Goal: Communication & Community: Answer question/provide support

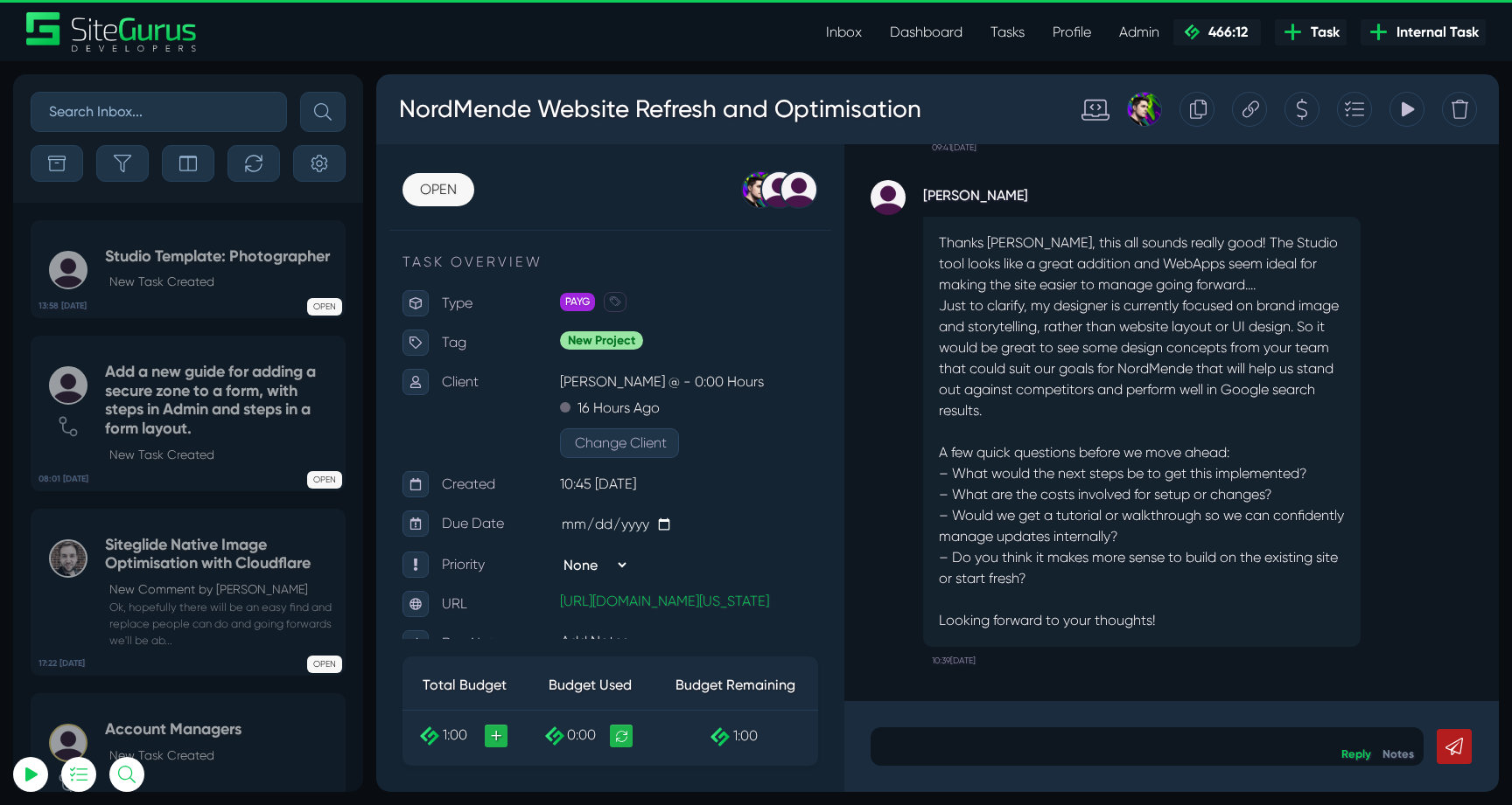
type input "[EMAIL_ADDRESS][DOMAIN_NAME]"
click at [1140, 741] on p at bounding box center [1146, 746] width 527 height 21
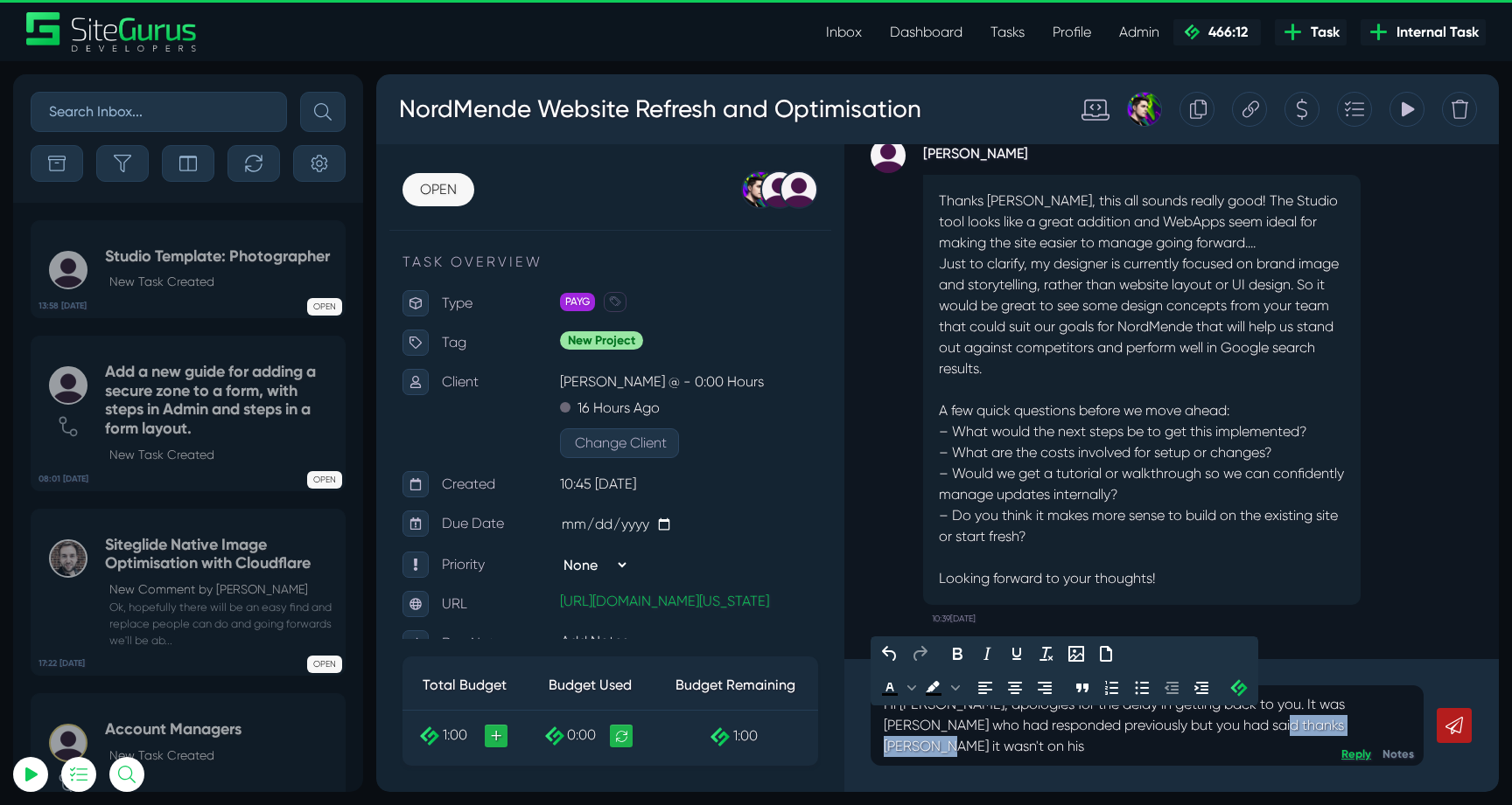
drag, startPoint x: 1244, startPoint y: 750, endPoint x: 1360, endPoint y: 750, distance: 116.0
click at [1360, 750] on div "Hi [PERSON_NAME], apologies for the delay in getting back to you. It was [PERSO…" at bounding box center [1172, 725] width 655 height 133
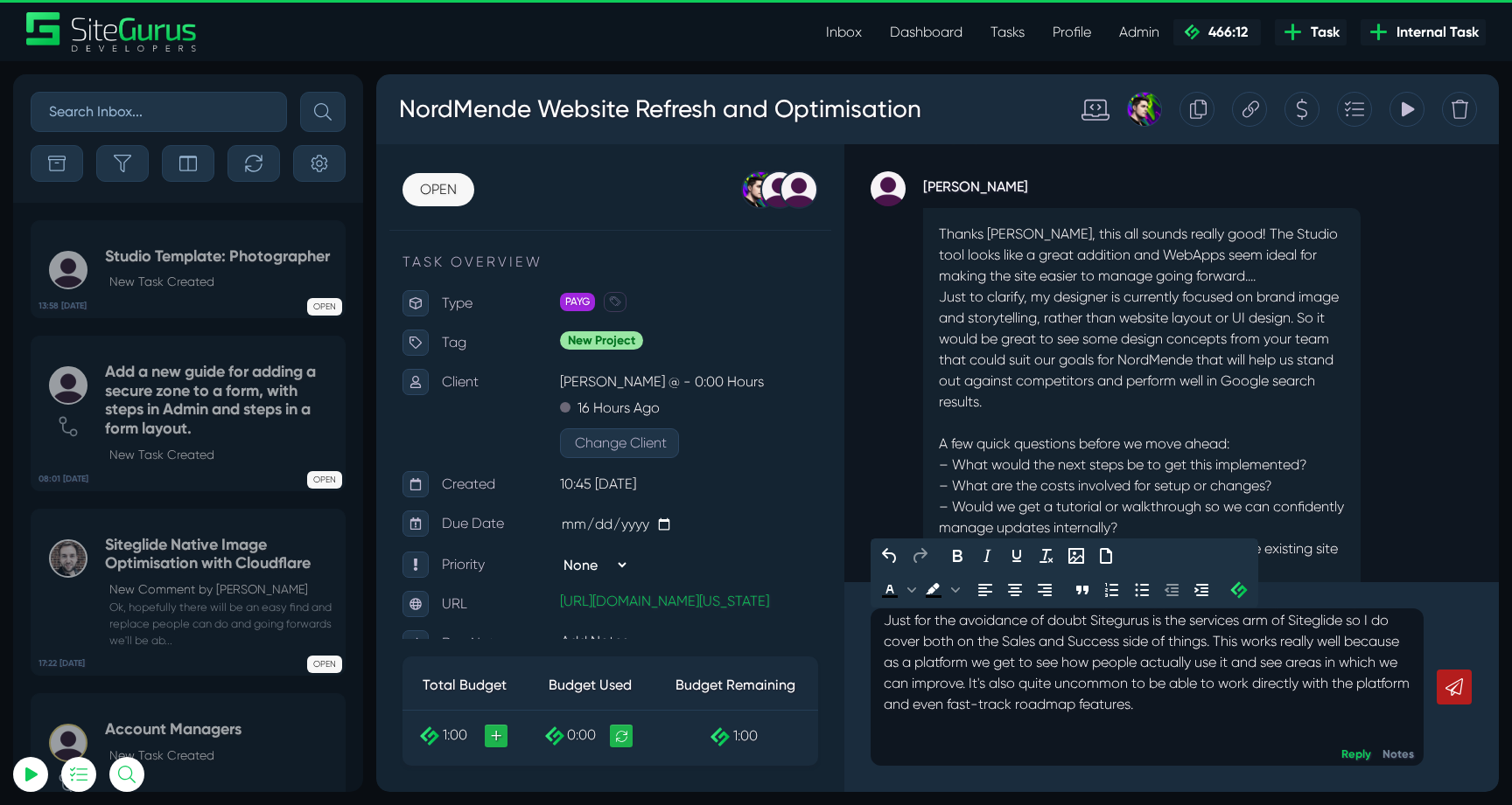
scroll to position [-75, 0]
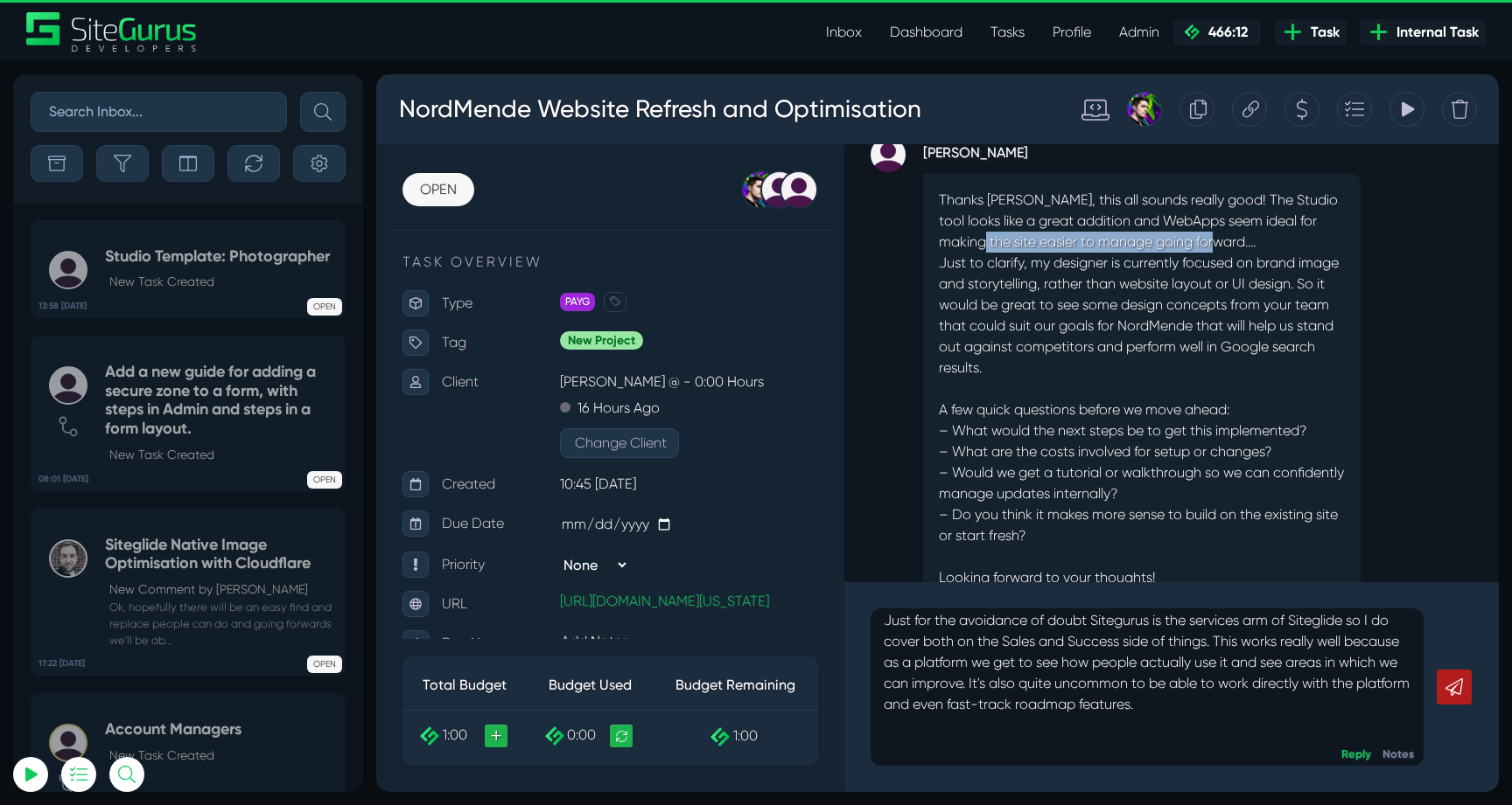
drag, startPoint x: 954, startPoint y: 245, endPoint x: 1248, endPoint y: 245, distance: 294.0
click at [1248, 245] on p "Thanks [PERSON_NAME], this all sounds really good! The Studio tool looks like a…" at bounding box center [1142, 220] width 406 height 63
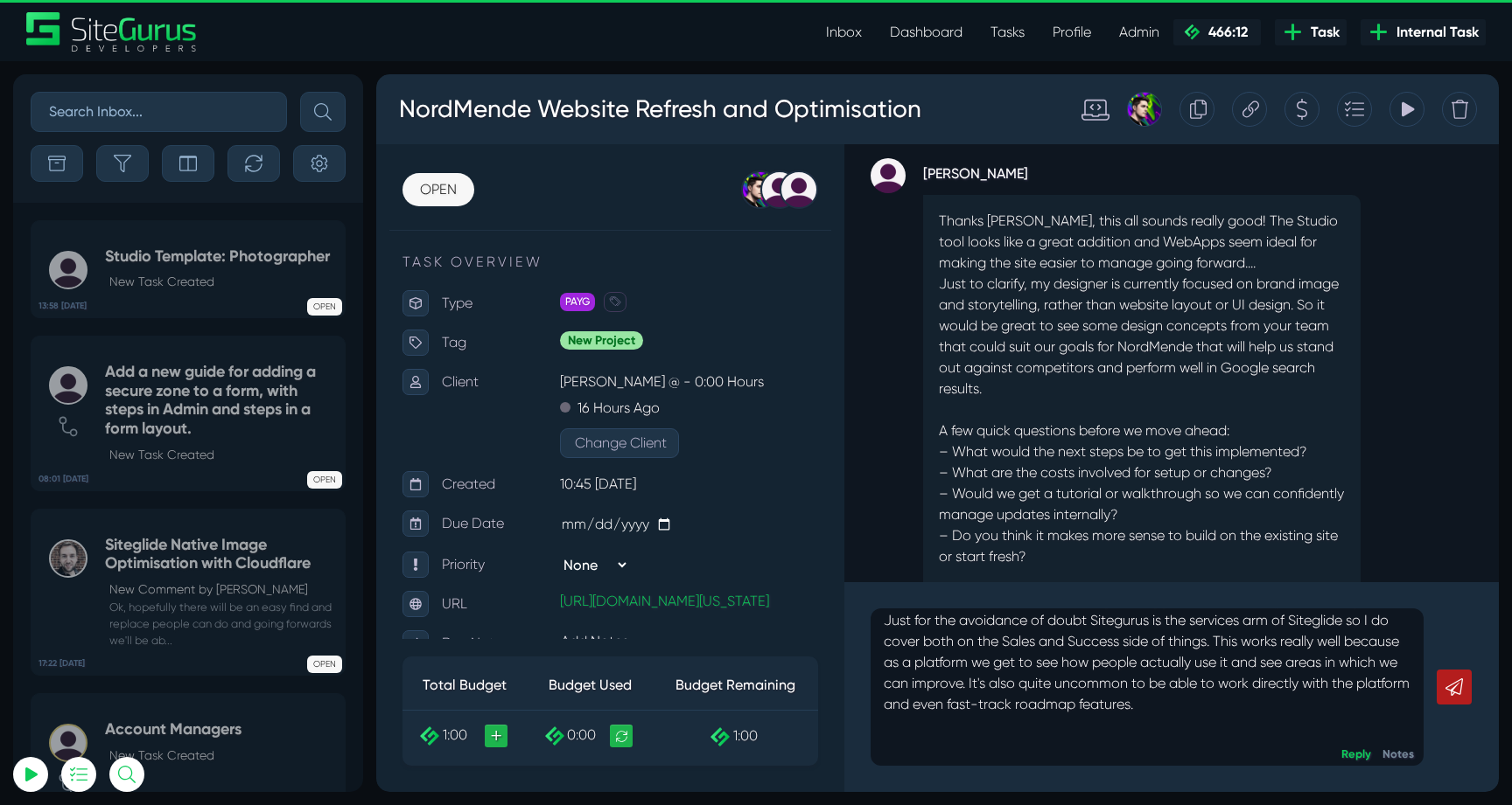
scroll to position [-104, 0]
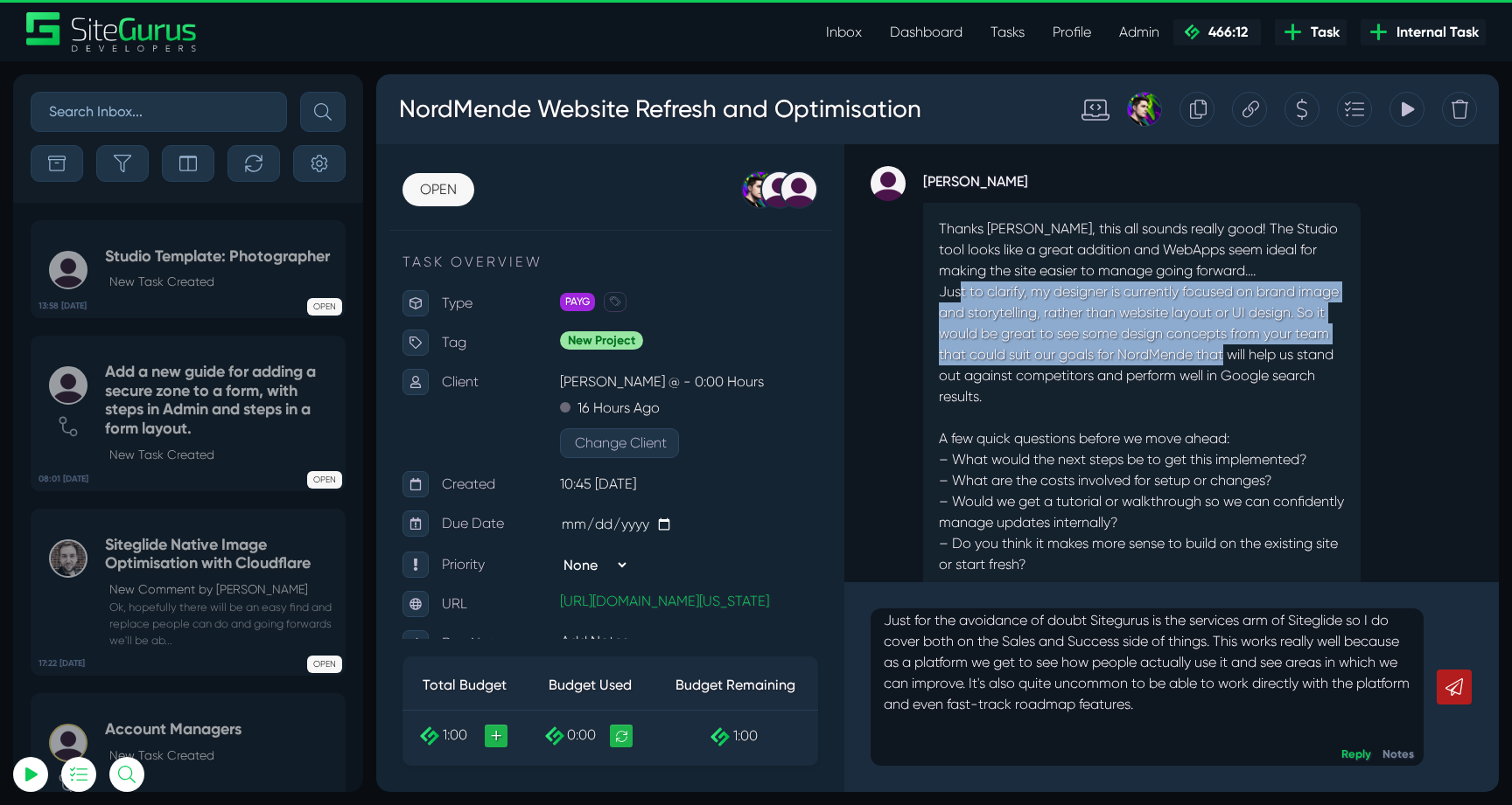
drag, startPoint x: 961, startPoint y: 295, endPoint x: 1263, endPoint y: 361, distance: 309.1
click at [1263, 361] on p "Just to clarify, my designer is currently focused on brand image and storytelli…" at bounding box center [1142, 355] width 406 height 147
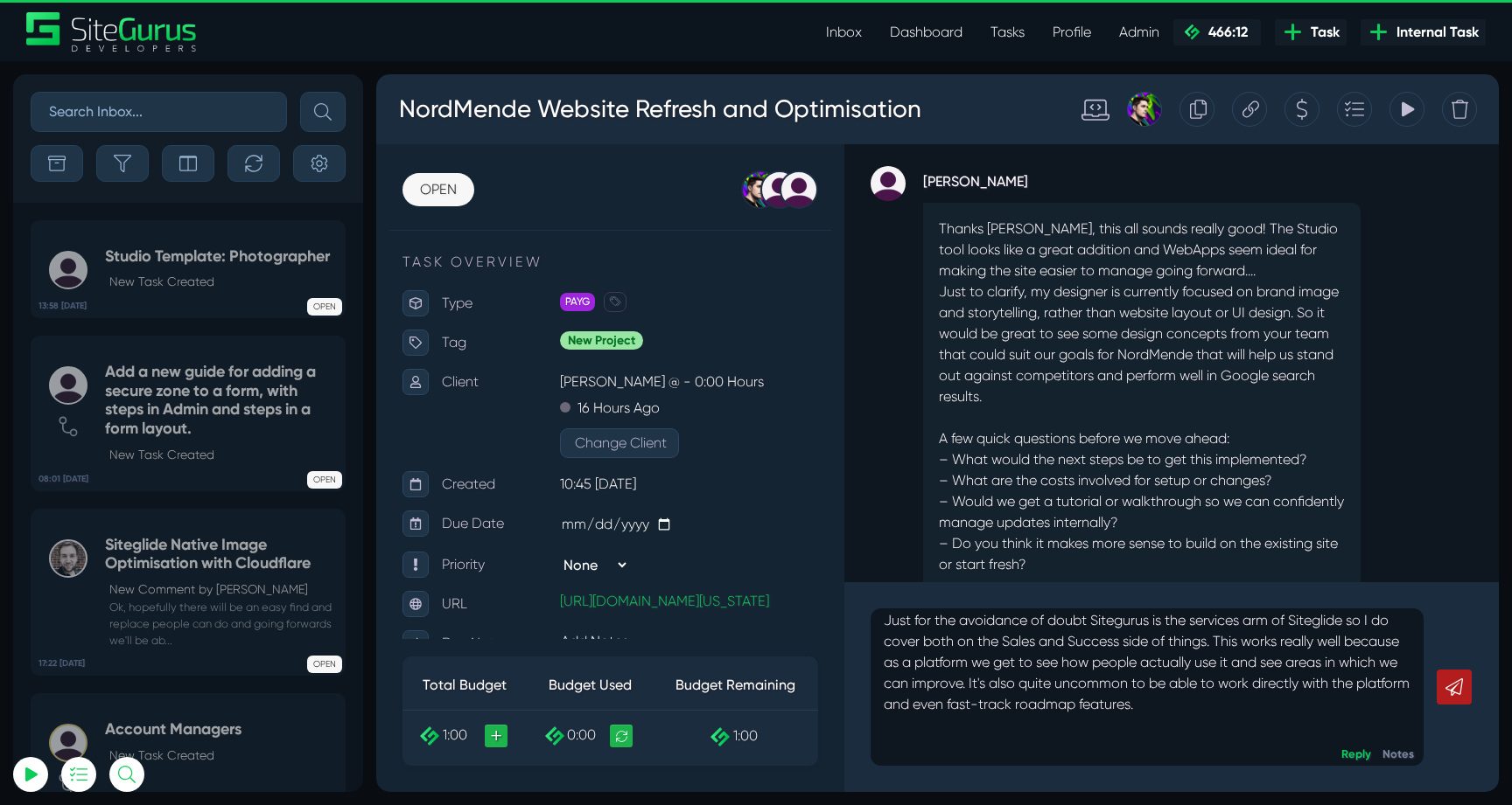
click at [1189, 422] on p "Just to clarify, my designer is currently focused on brand image and storytelli…" at bounding box center [1142, 355] width 406 height 147
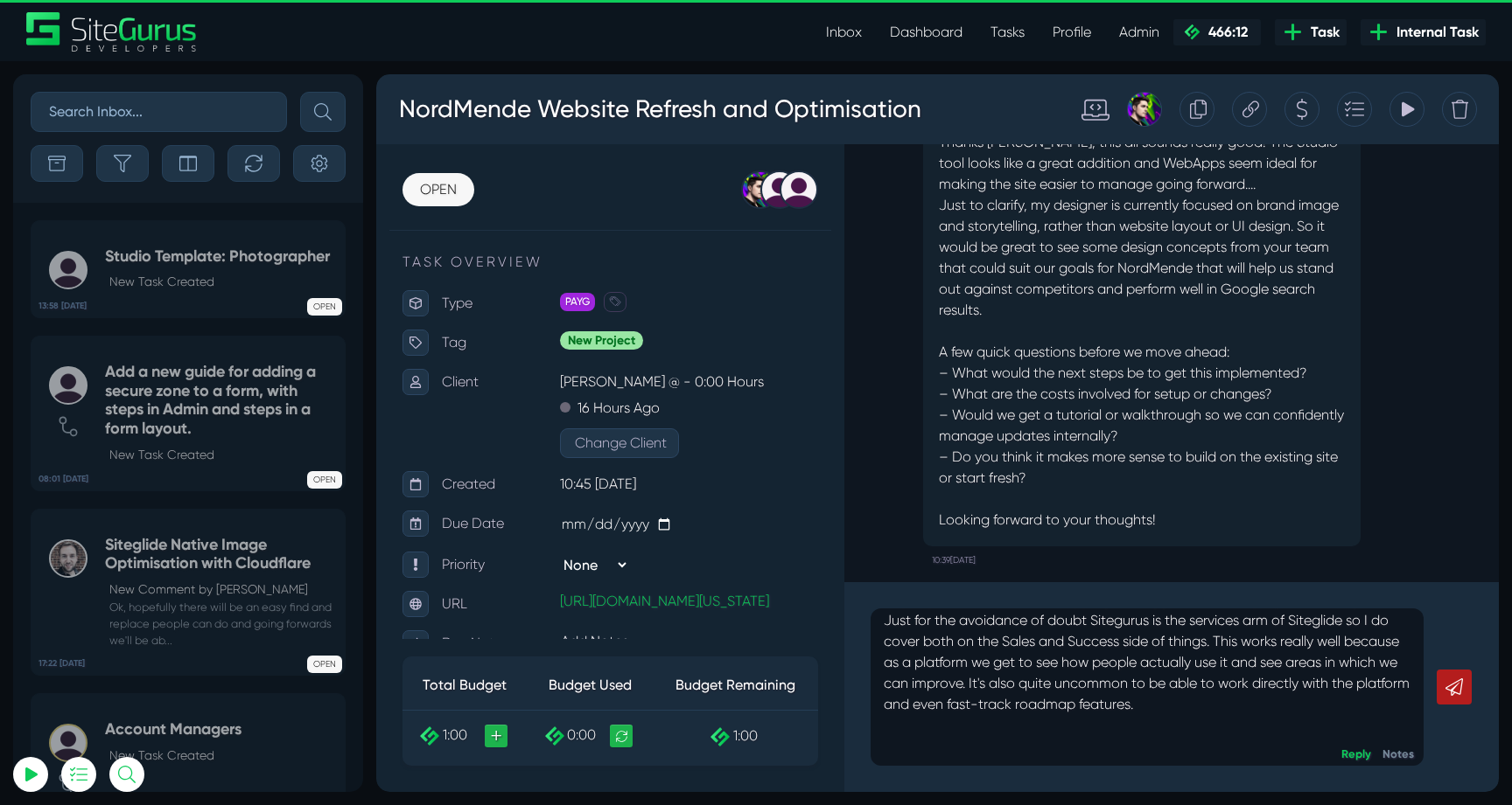
scroll to position [0, 0]
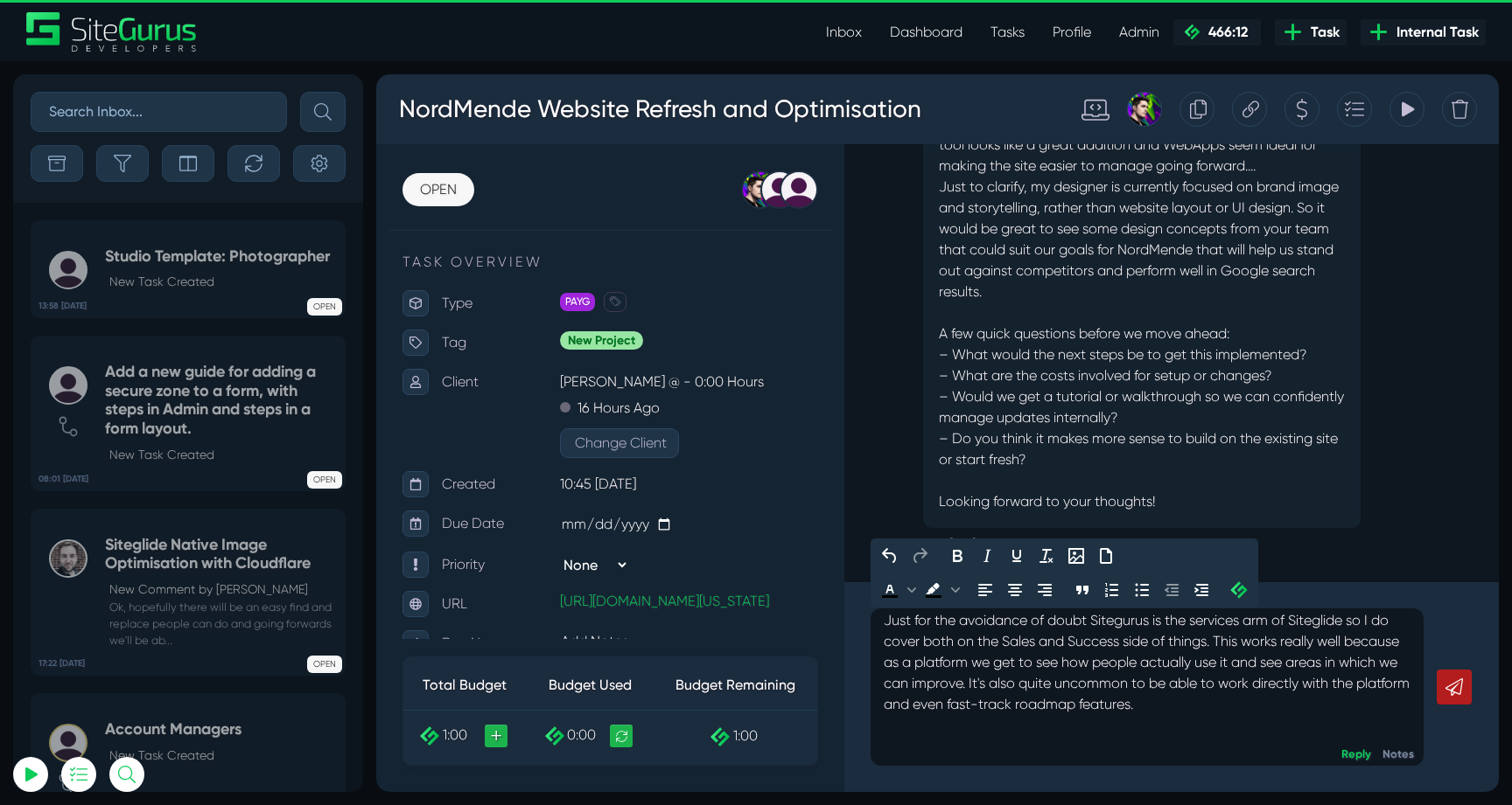
click at [1038, 747] on p at bounding box center [1146, 746] width 527 height 21
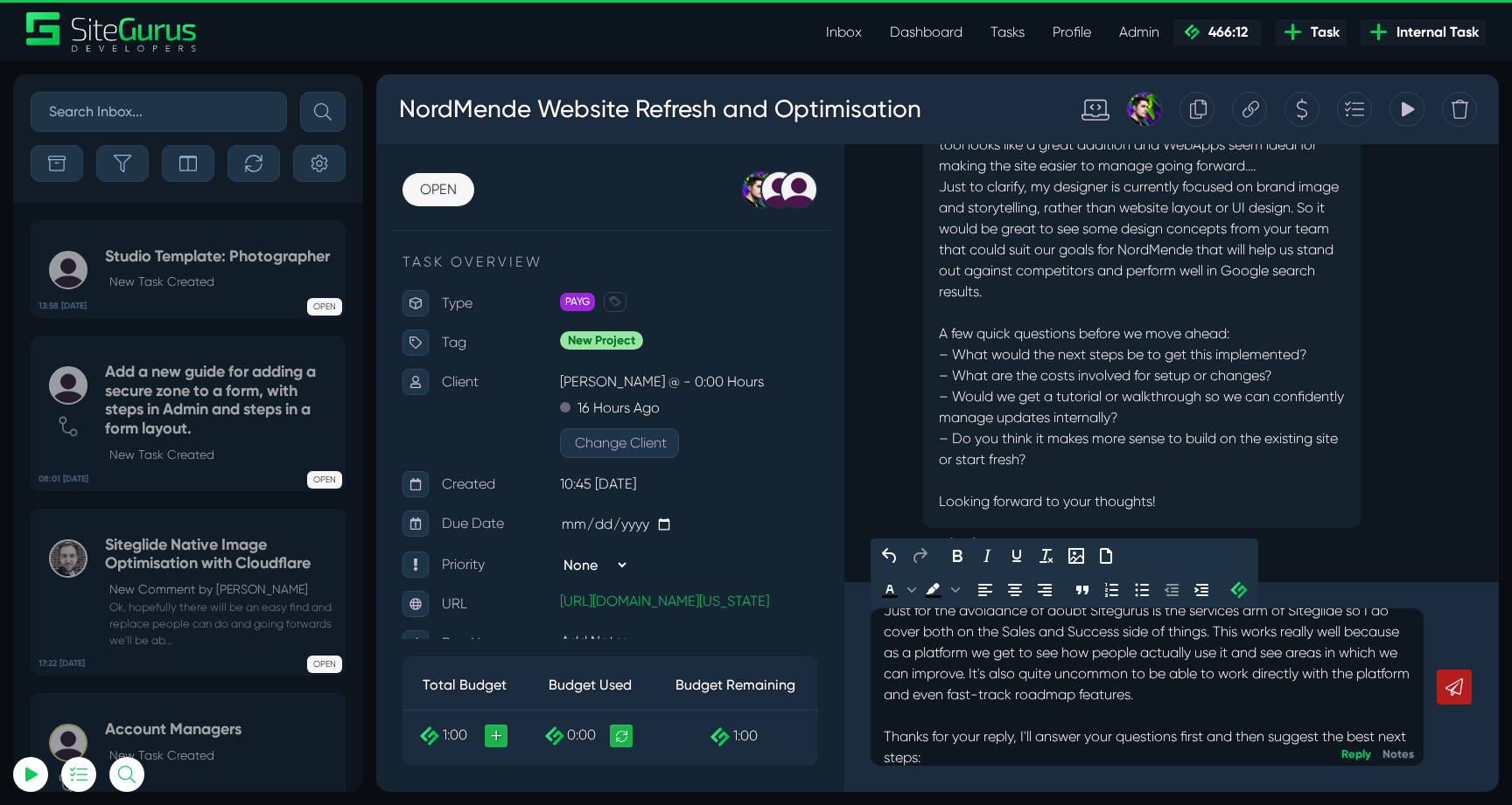
scroll to position [163, 0]
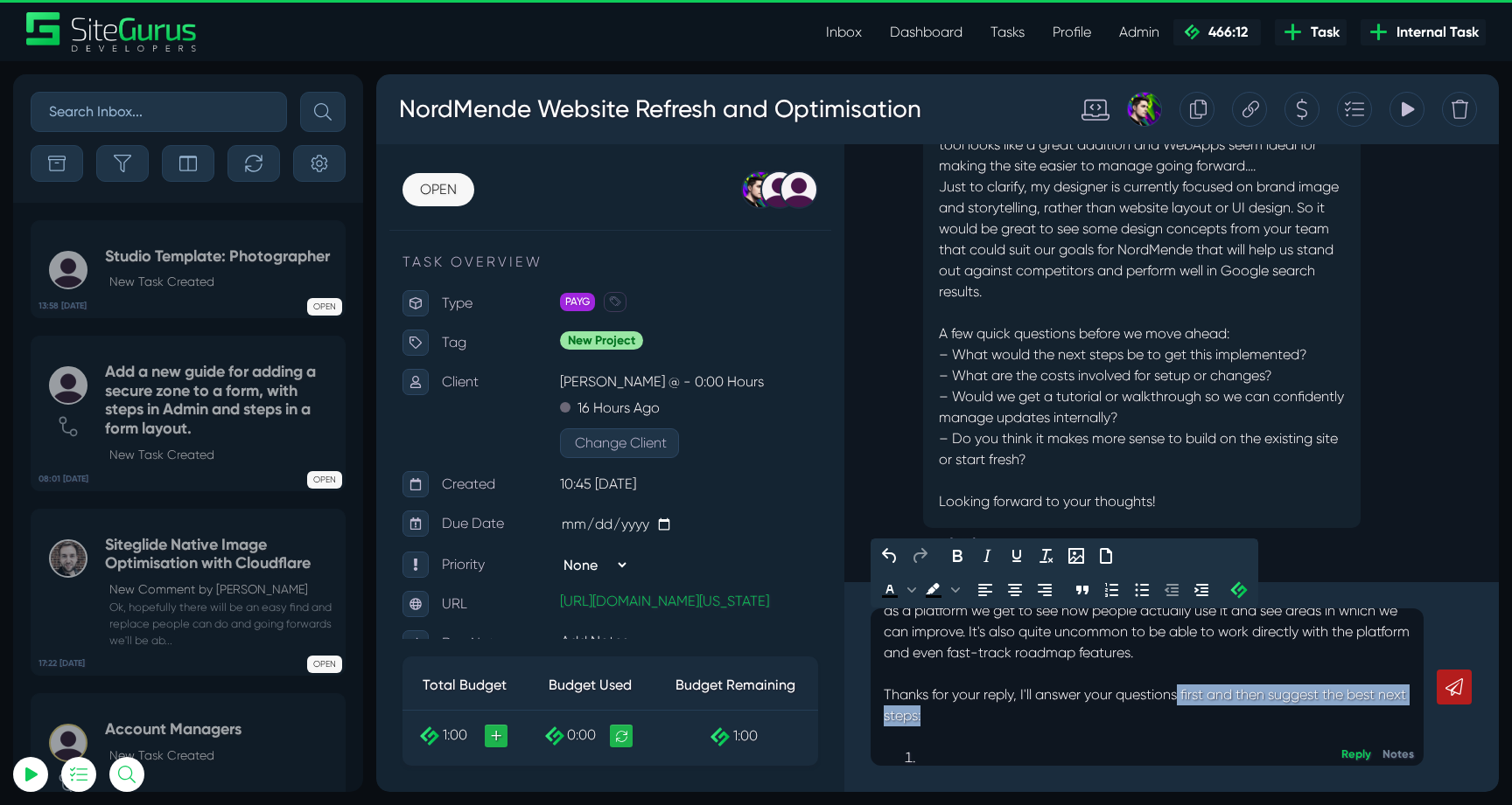
drag, startPoint x: 986, startPoint y: 710, endPoint x: 1176, endPoint y: 689, distance: 191.2
click at [1176, 689] on p "Thanks for your reply, I'll answer your questions first and then suggest the be…" at bounding box center [1146, 705] width 527 height 42
click at [1000, 741] on li at bounding box center [1165, 737] width 492 height 21
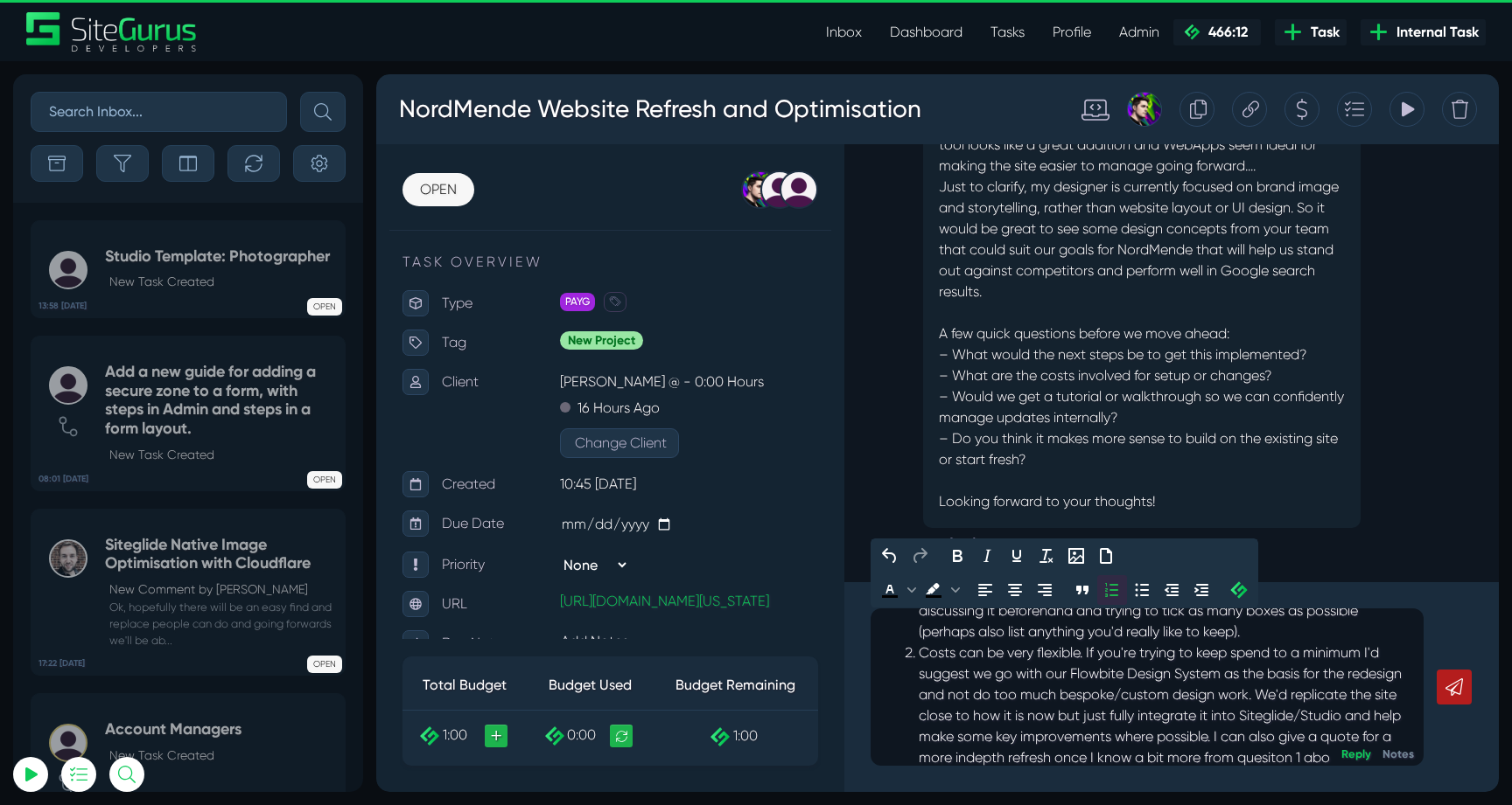
scroll to position [394, 0]
click at [988, 765] on li "Costs can be very flexible. If you're trying to keep spend to a minimum I'd sug…" at bounding box center [1165, 695] width 492 height 147
click at [1252, 754] on li "Costs can be very flexible. If you're trying to keep spend to a minimum I'd sug…" at bounding box center [1165, 695] width 492 height 147
click at [1349, 734] on li "Costs can be very flexible. If you're trying to keep spend to a minimum I'd sug…" at bounding box center [1165, 695] width 492 height 147
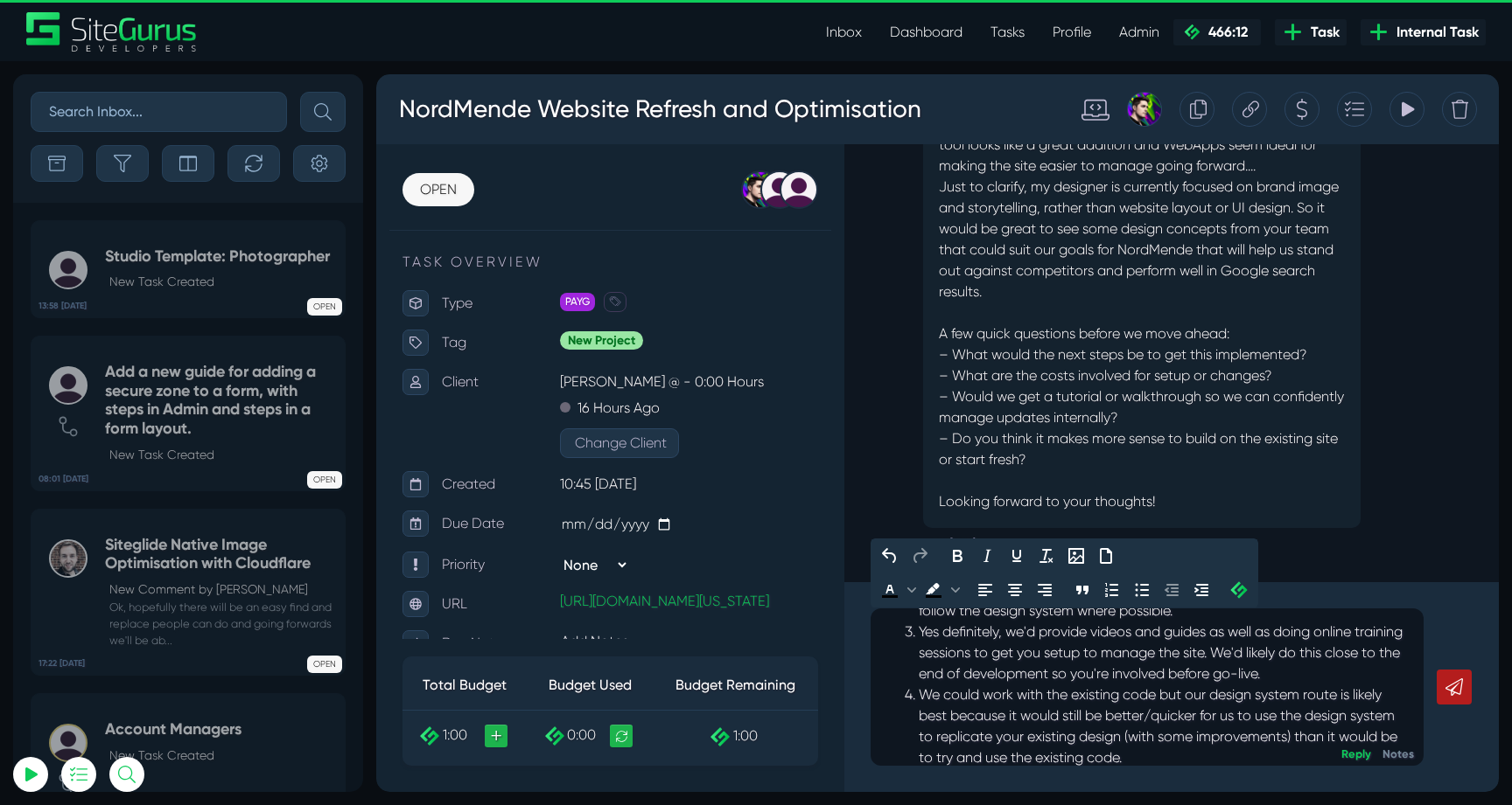
scroll to position [608, 0]
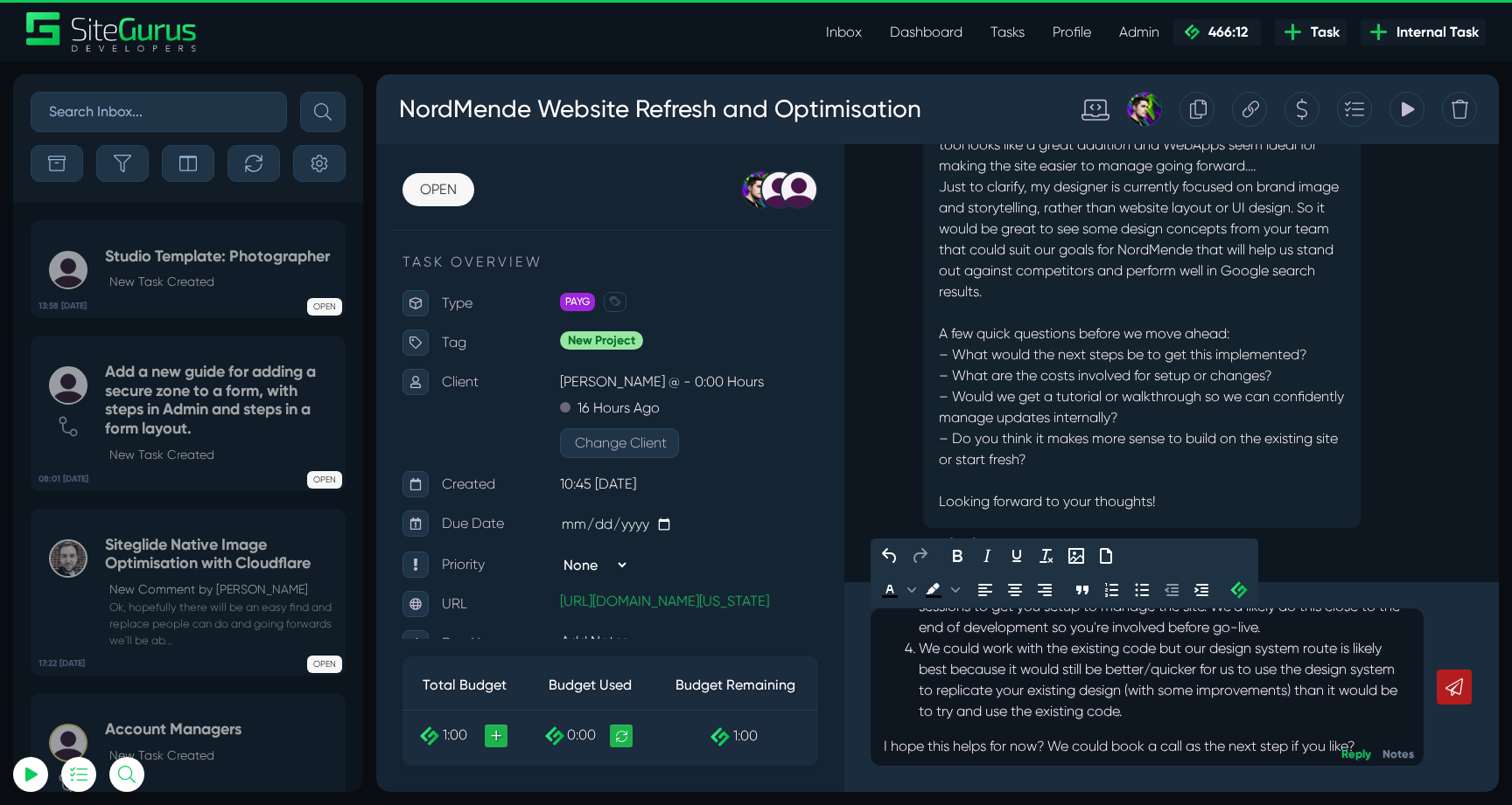
click at [1164, 752] on p "I hope this helps for now? We could book a call as the next step if you like?" at bounding box center [1146, 746] width 527 height 21
click at [1406, 738] on p "I hope this helps for now? We could book a Zoom call as the next step if you li…" at bounding box center [1146, 746] width 527 height 21
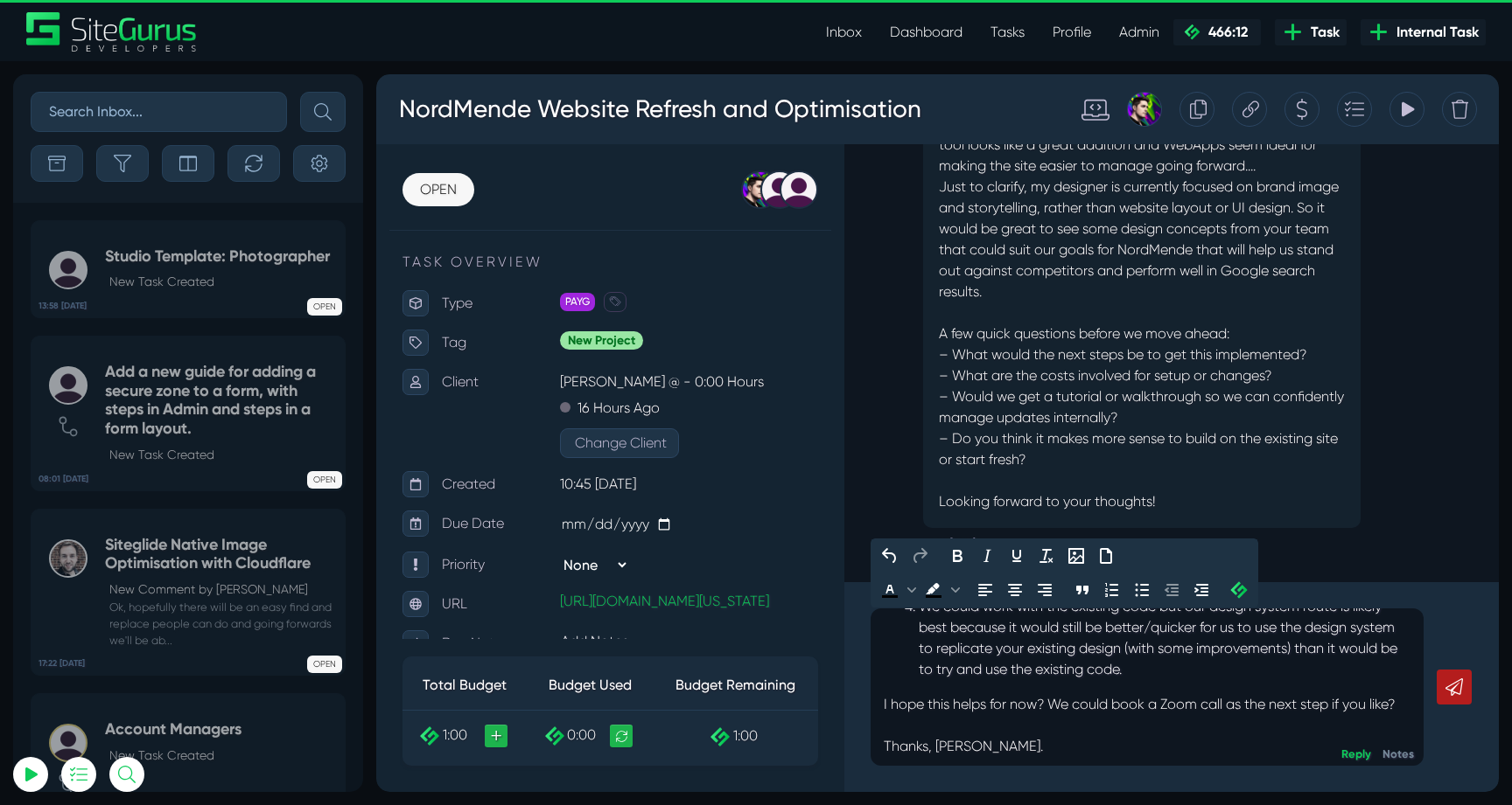
click at [1117, 742] on p "Thanks, [PERSON_NAME]." at bounding box center [1146, 746] width 527 height 21
click at [1403, 698] on p "I hope this helps for now? We could book a Zoom call as the next step if you li…" at bounding box center [1146, 704] width 527 height 21
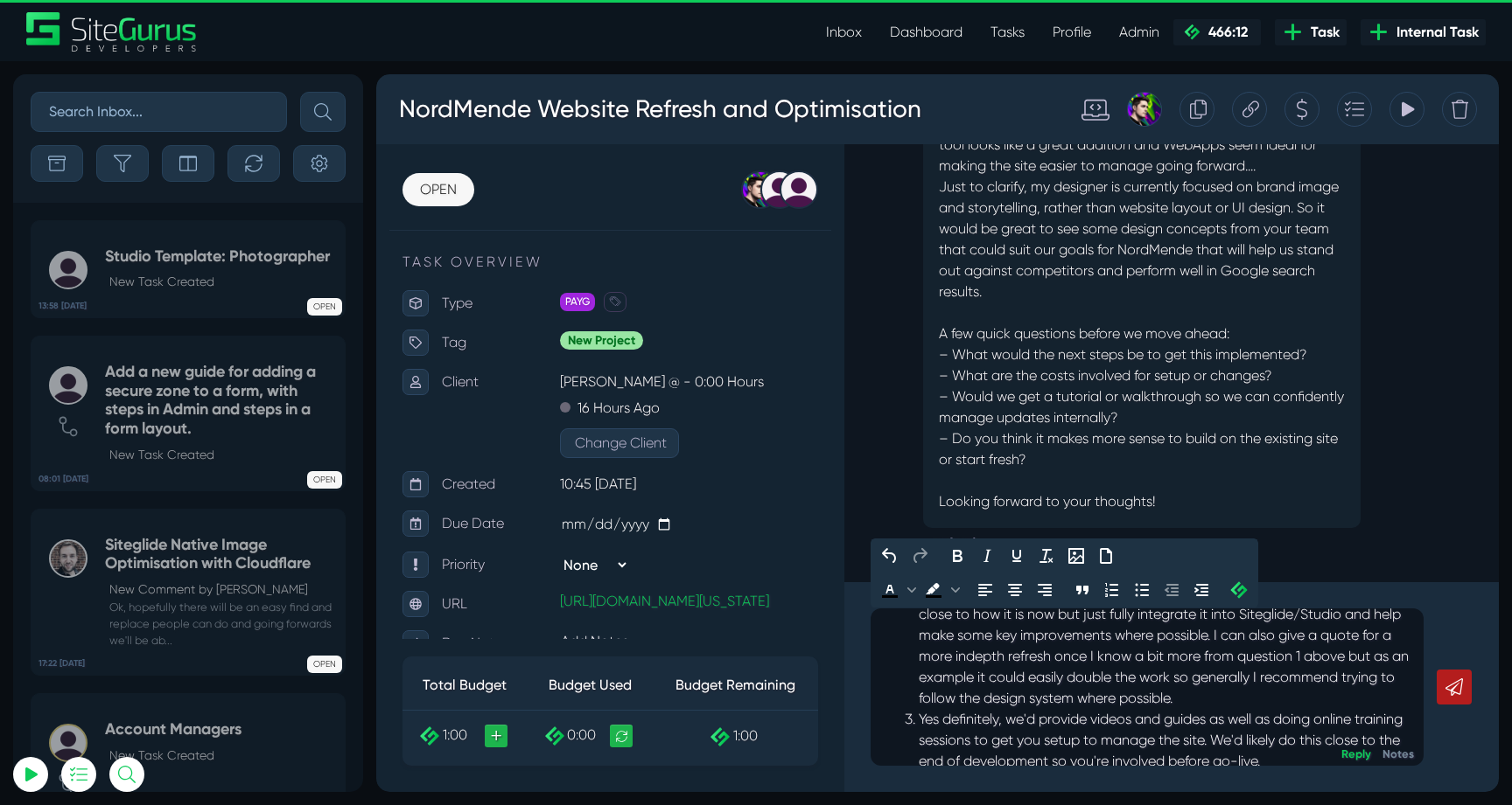
scroll to position [477, 0]
click at [1344, 702] on li "Costs can be very flexible. If you're trying to keep spend to a minimum I'd sug…" at bounding box center [1165, 623] width 492 height 168
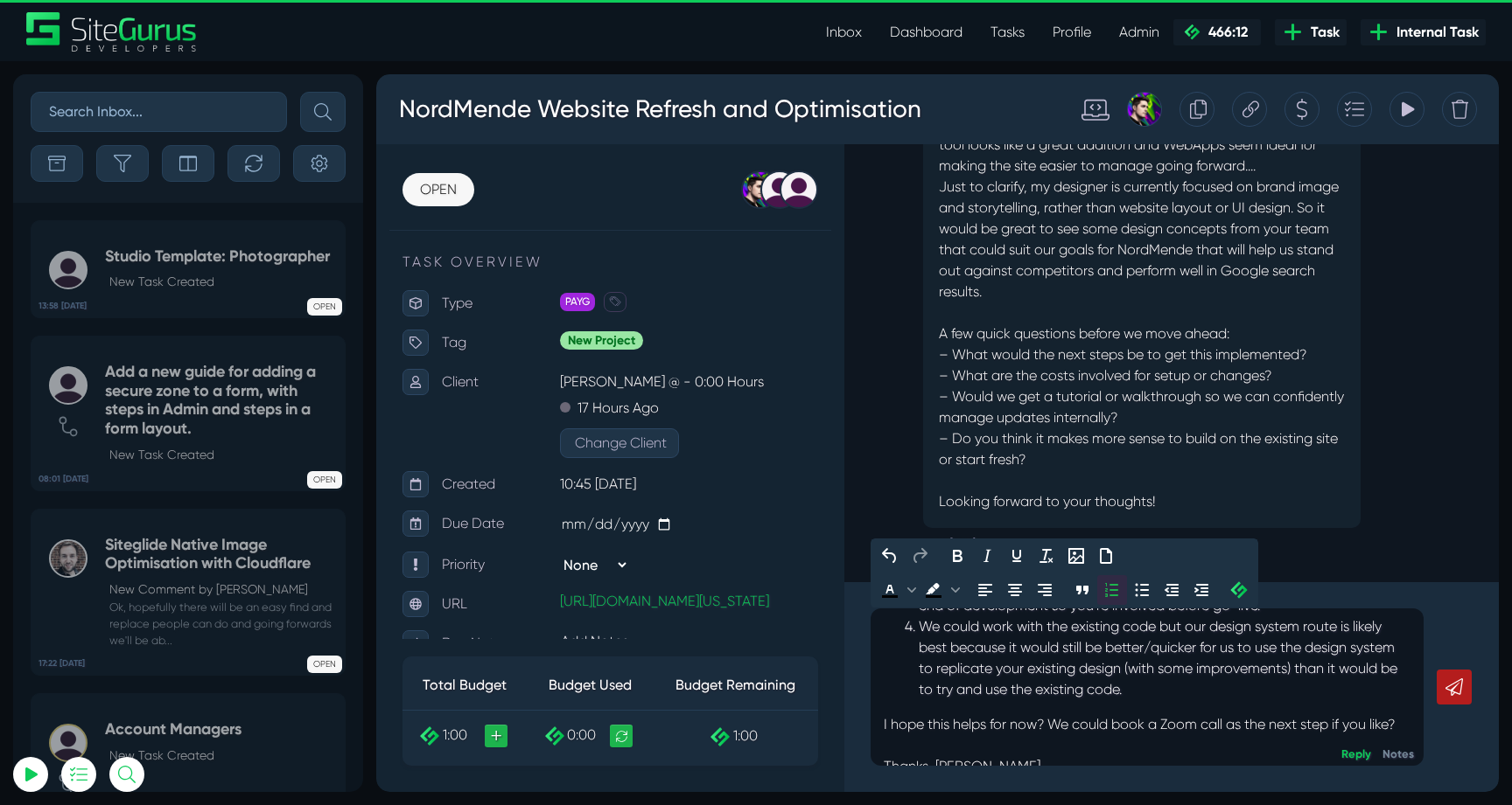
scroll to position [734, 0]
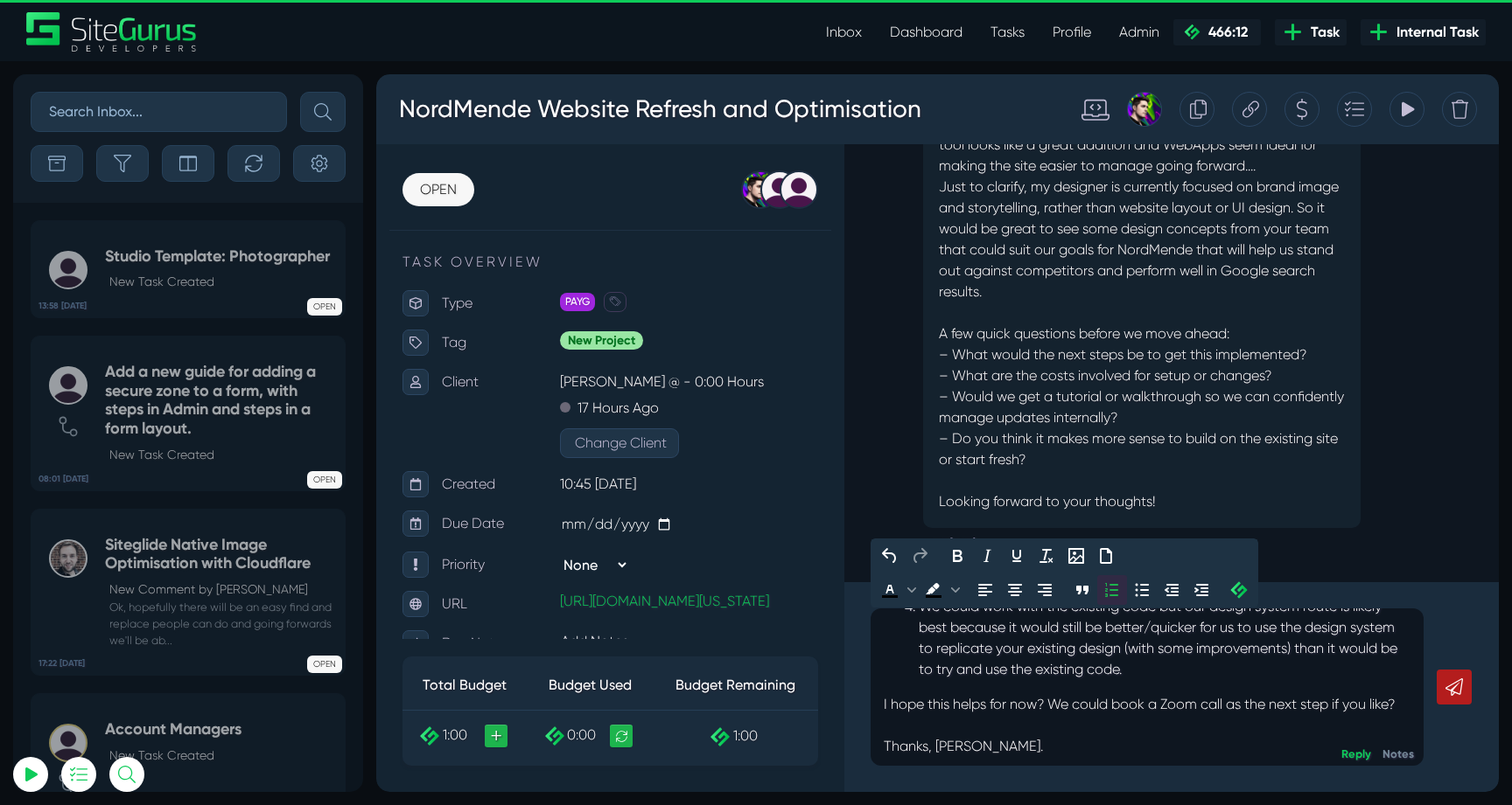
click at [1207, 747] on p "Thanks, [PERSON_NAME]." at bounding box center [1146, 746] width 527 height 21
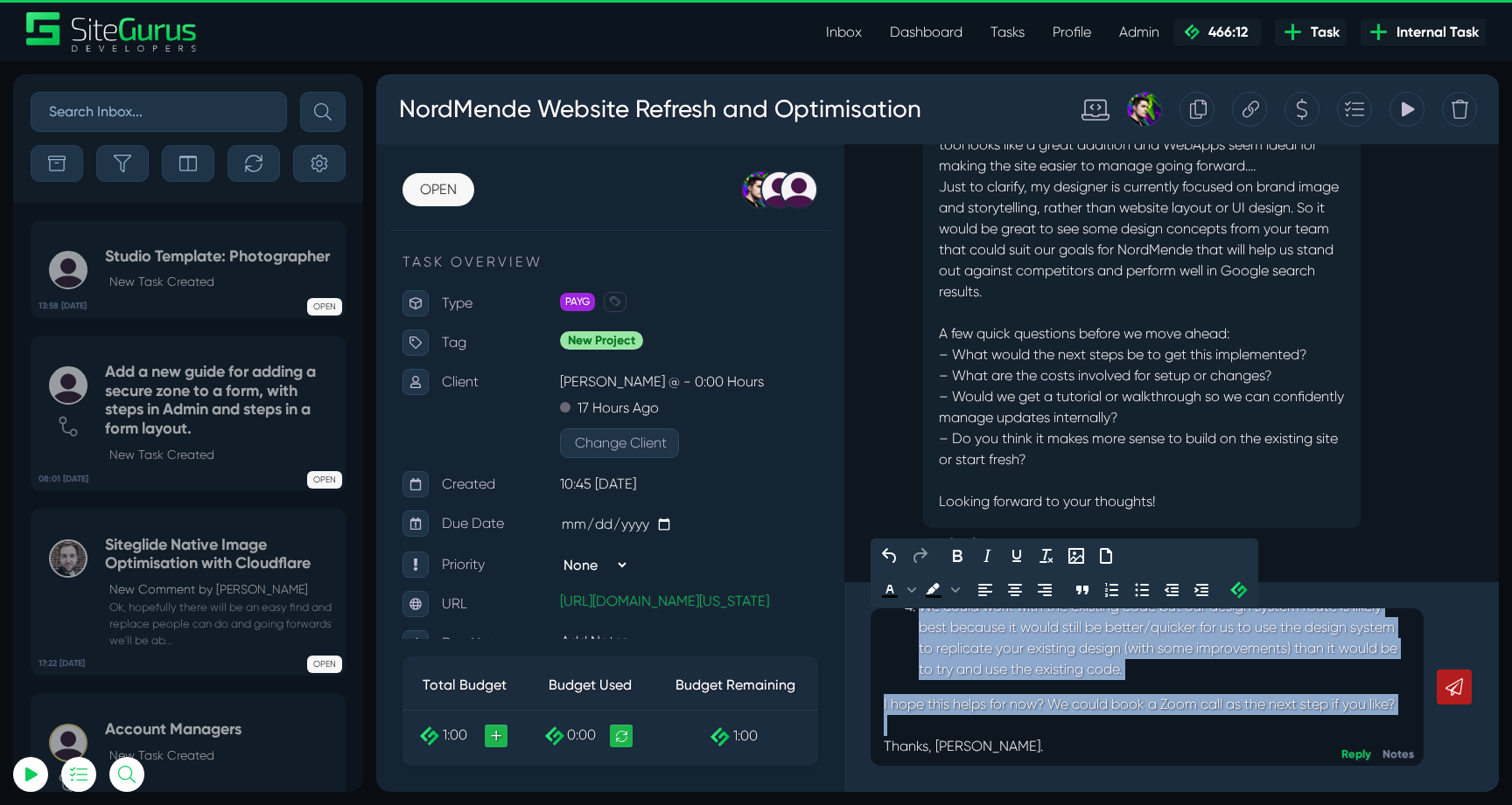
copy div "Hi [PERSON_NAME], apologies for the delay in getting back to you. It was [PERSO…"
click at [1455, 690] on icon at bounding box center [1454, 687] width 17 height 17
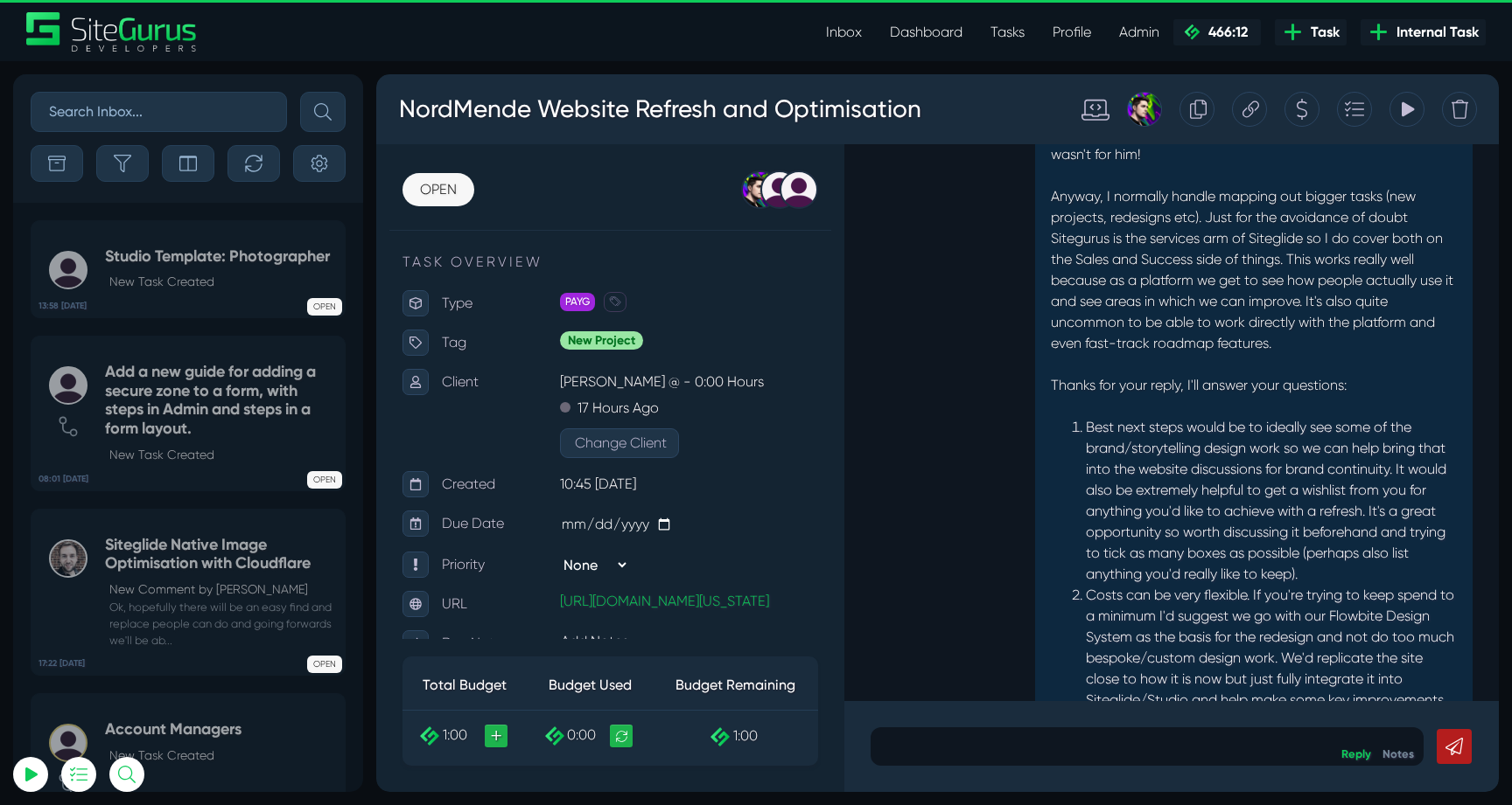
scroll to position [-533, 0]
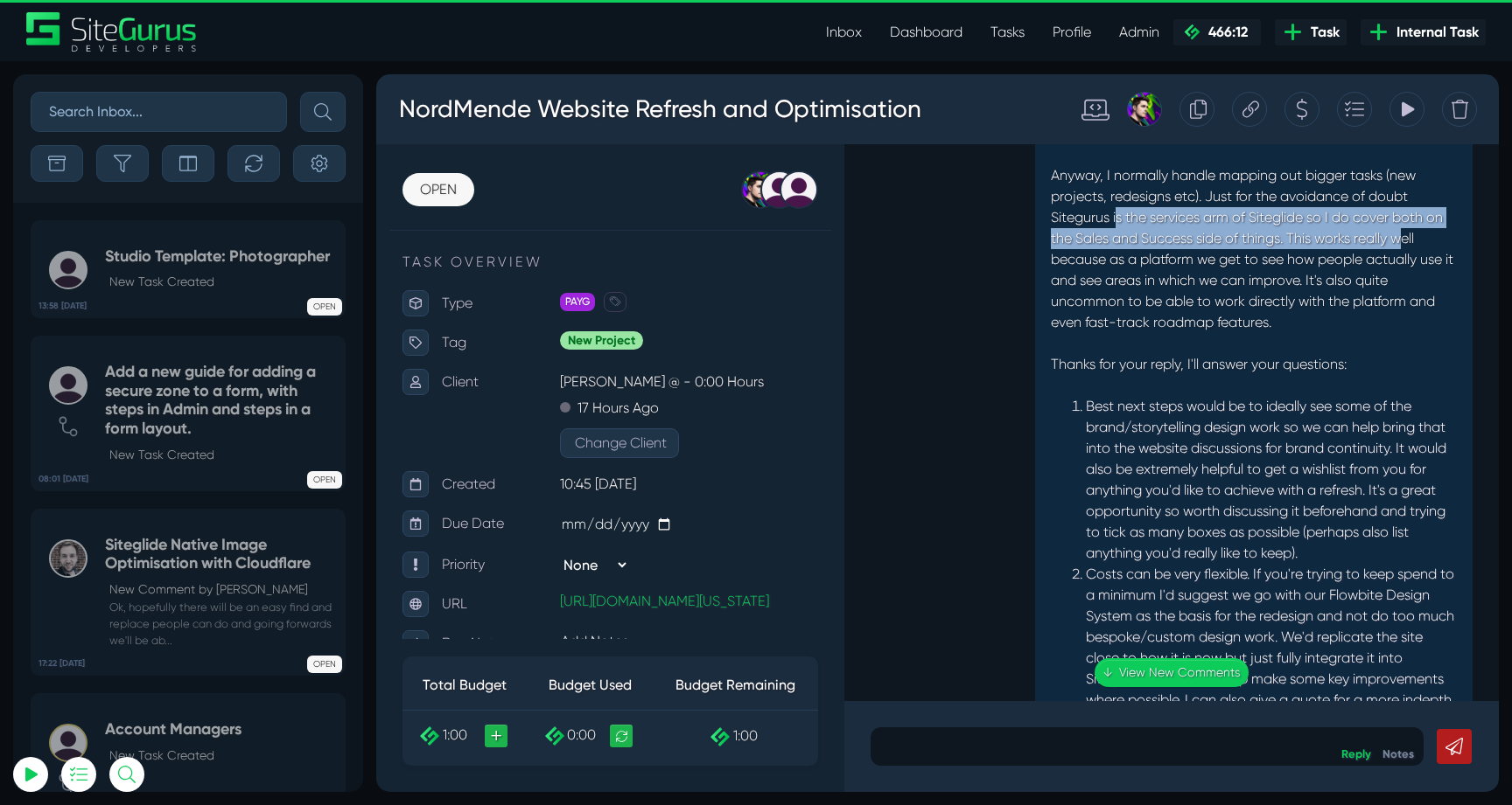
drag, startPoint x: 1140, startPoint y: 196, endPoint x: 1411, endPoint y: 228, distance: 272.9
click at [1411, 228] on p "Anyway, I normally handle mapping out bigger tasks (new projects, redesigns etc…" at bounding box center [1253, 248] width 406 height 168
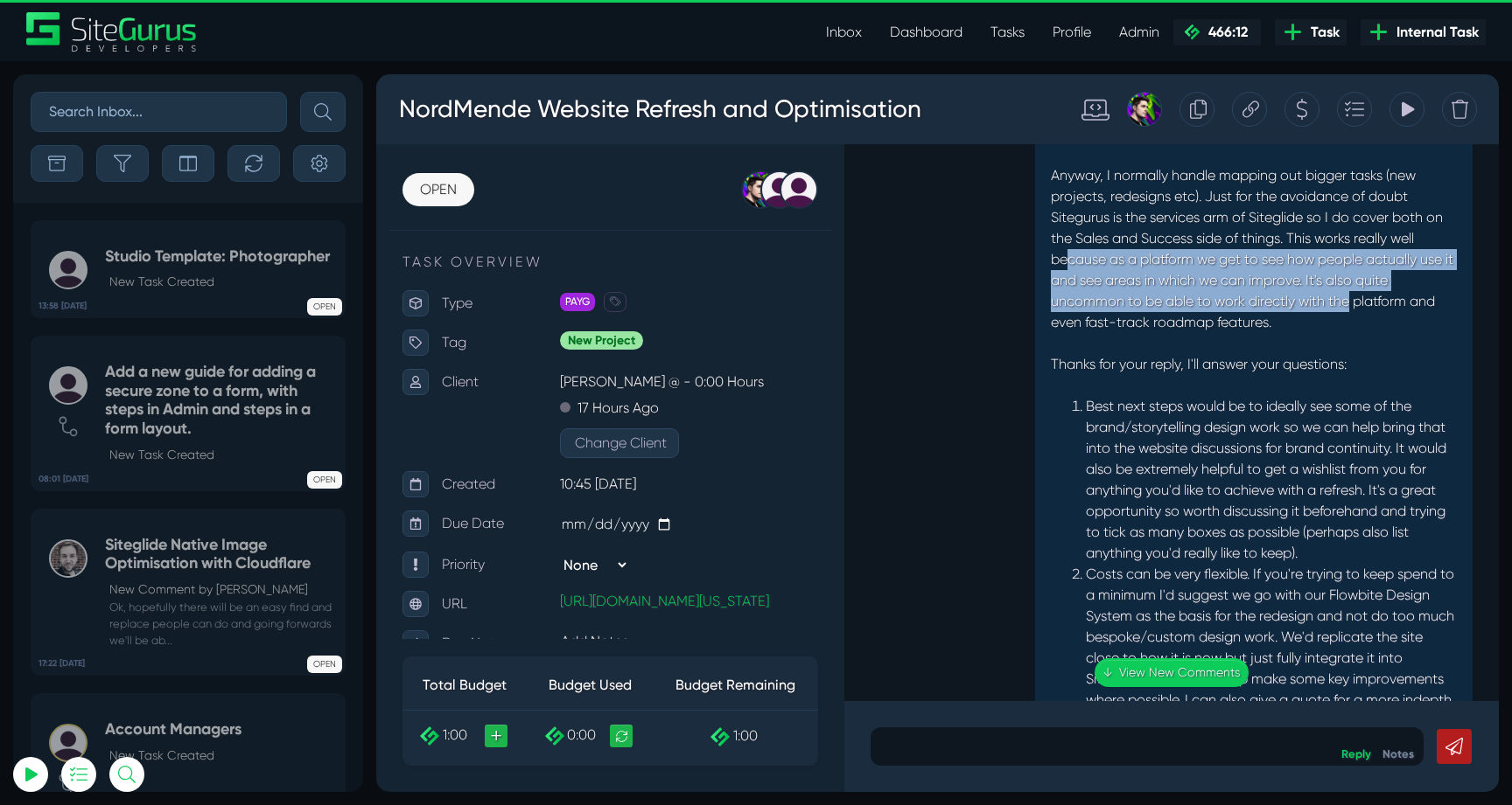
drag, startPoint x: 1090, startPoint y: 236, endPoint x: 1348, endPoint y: 276, distance: 261.1
click at [1348, 276] on p "Anyway, I normally handle mapping out bigger tasks (new projects, redesigns etc…" at bounding box center [1253, 248] width 406 height 168
